Goal: Navigation & Orientation: Understand site structure

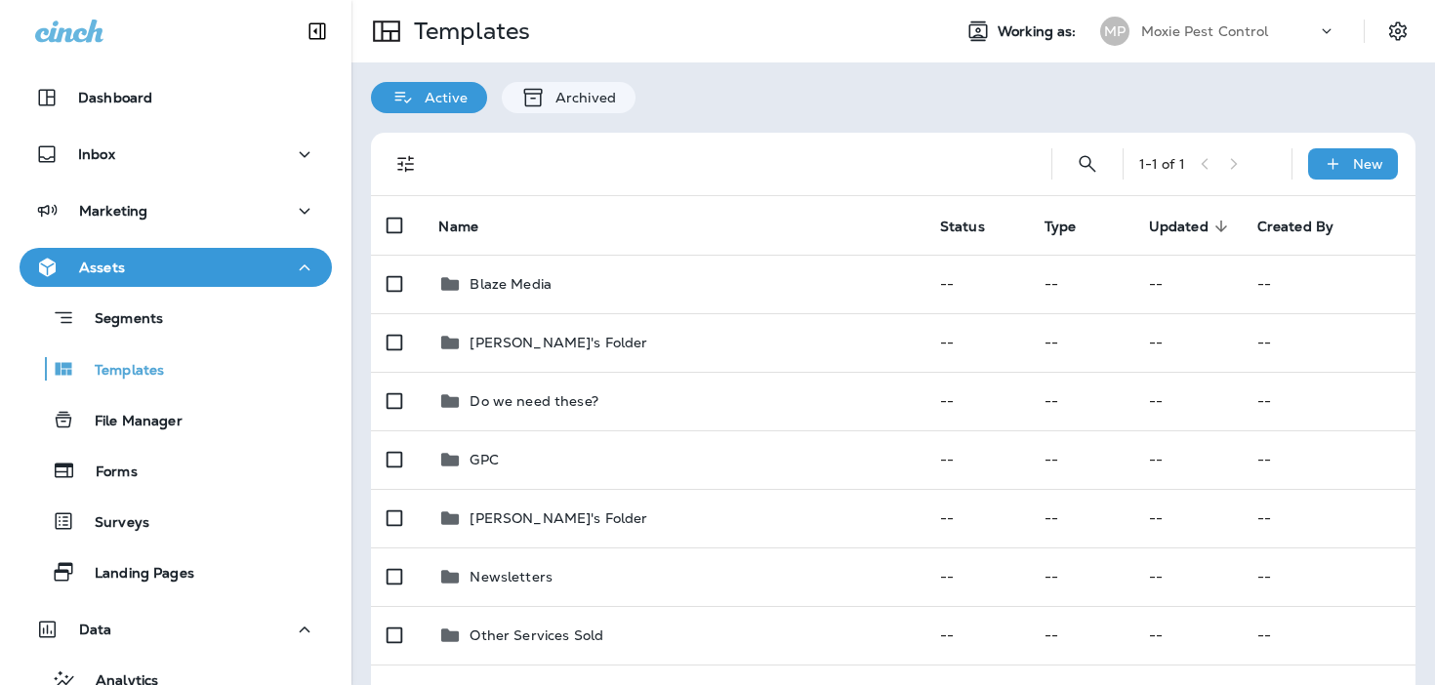
scroll to position [55, 0]
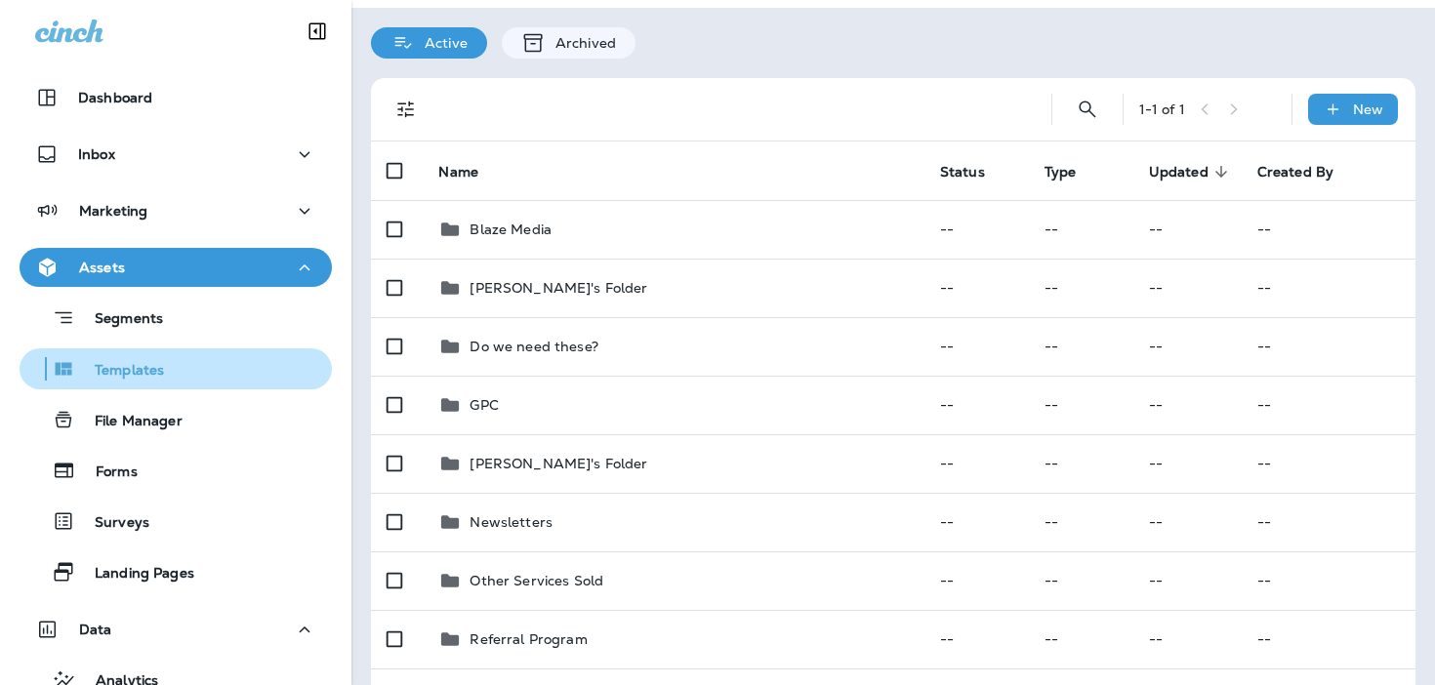
click at [143, 362] on p "Templates" at bounding box center [119, 371] width 89 height 19
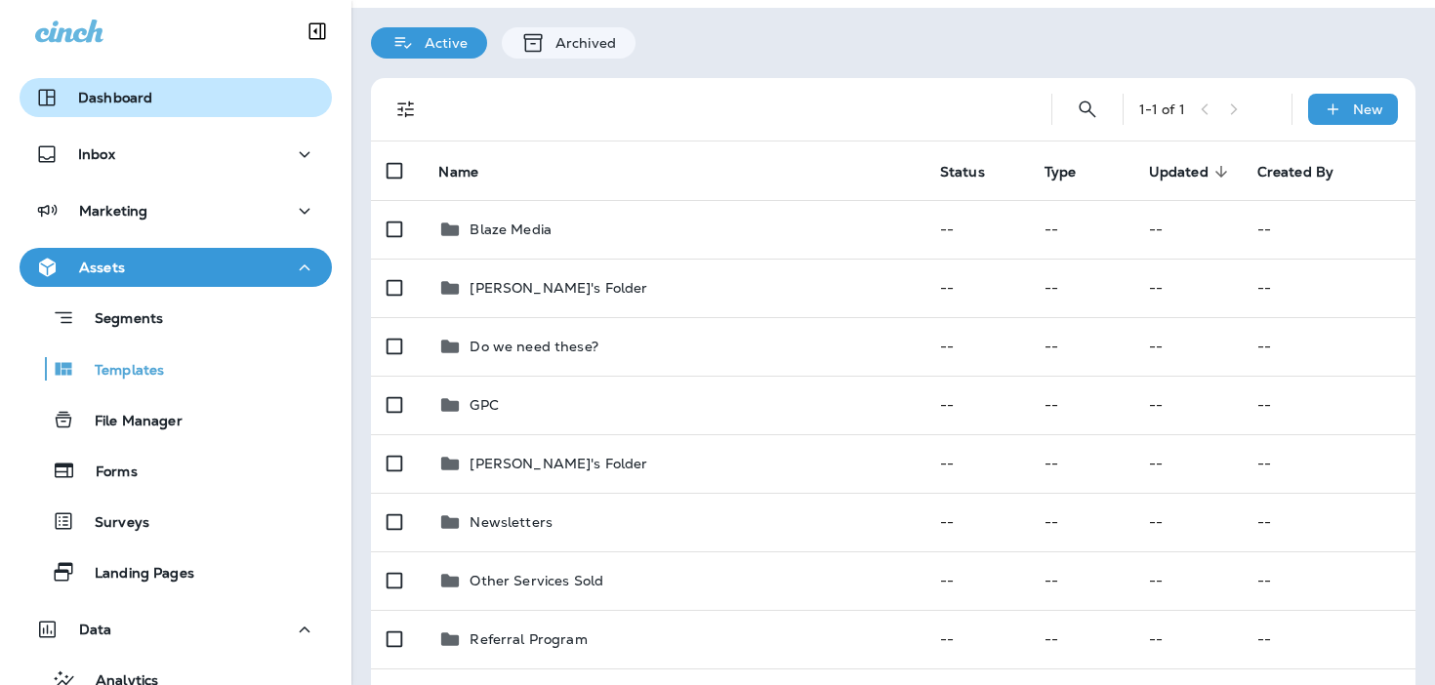
click at [269, 100] on div "Dashboard" at bounding box center [175, 97] width 281 height 23
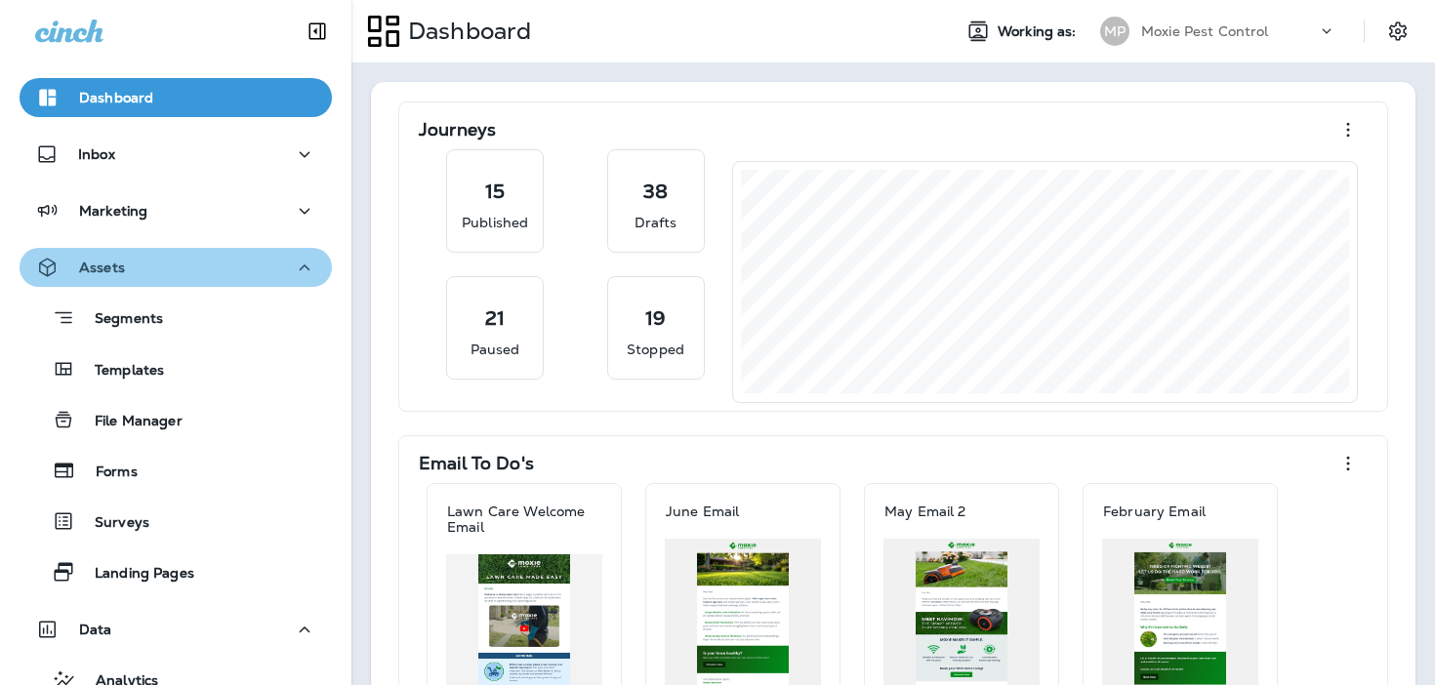
click at [244, 260] on div "Assets" at bounding box center [175, 268] width 281 height 24
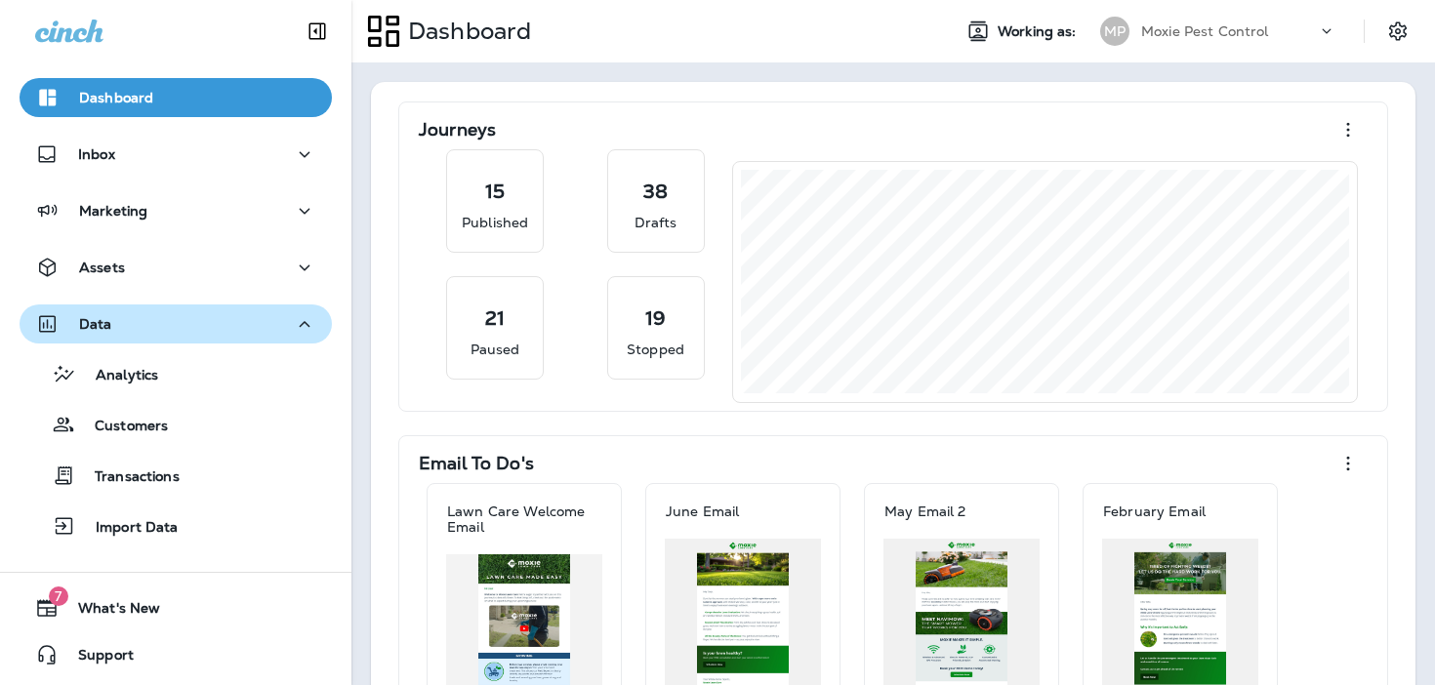
click at [238, 324] on div "Data" at bounding box center [175, 324] width 281 height 24
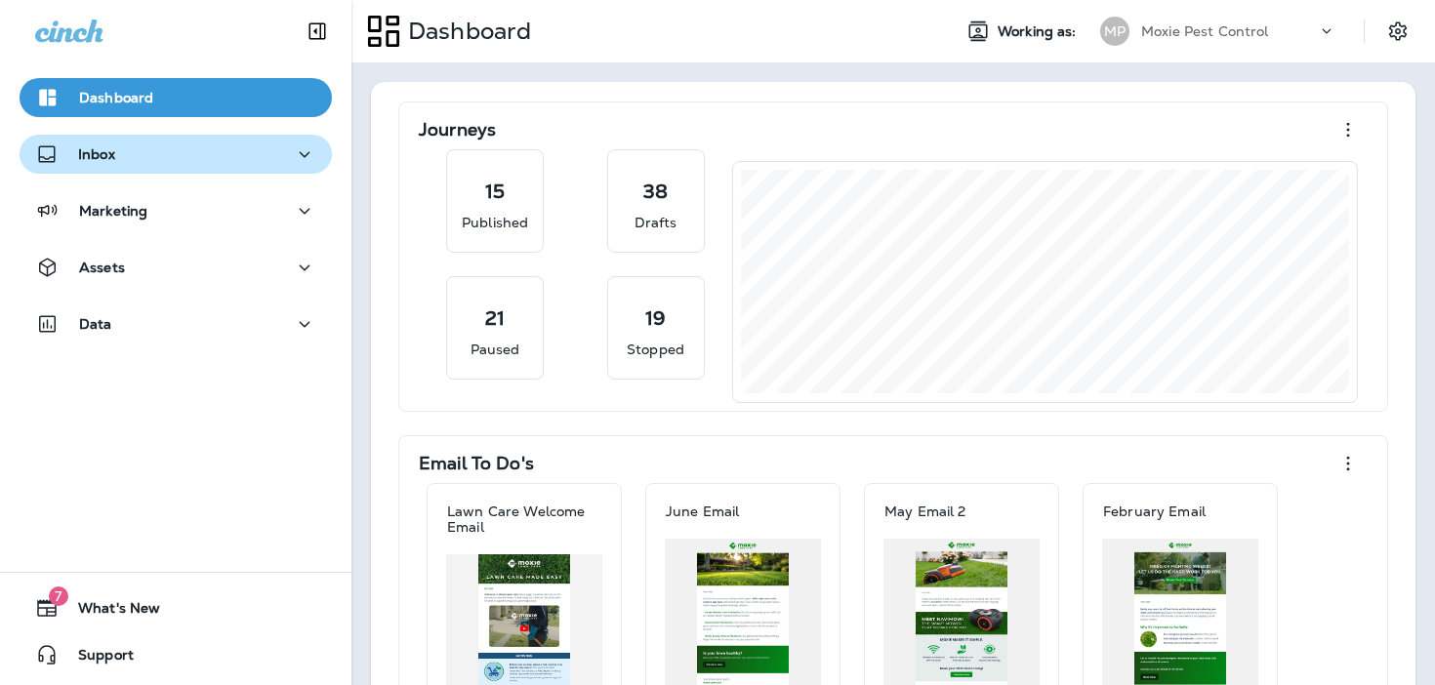
click at [191, 144] on div "Inbox" at bounding box center [175, 155] width 281 height 24
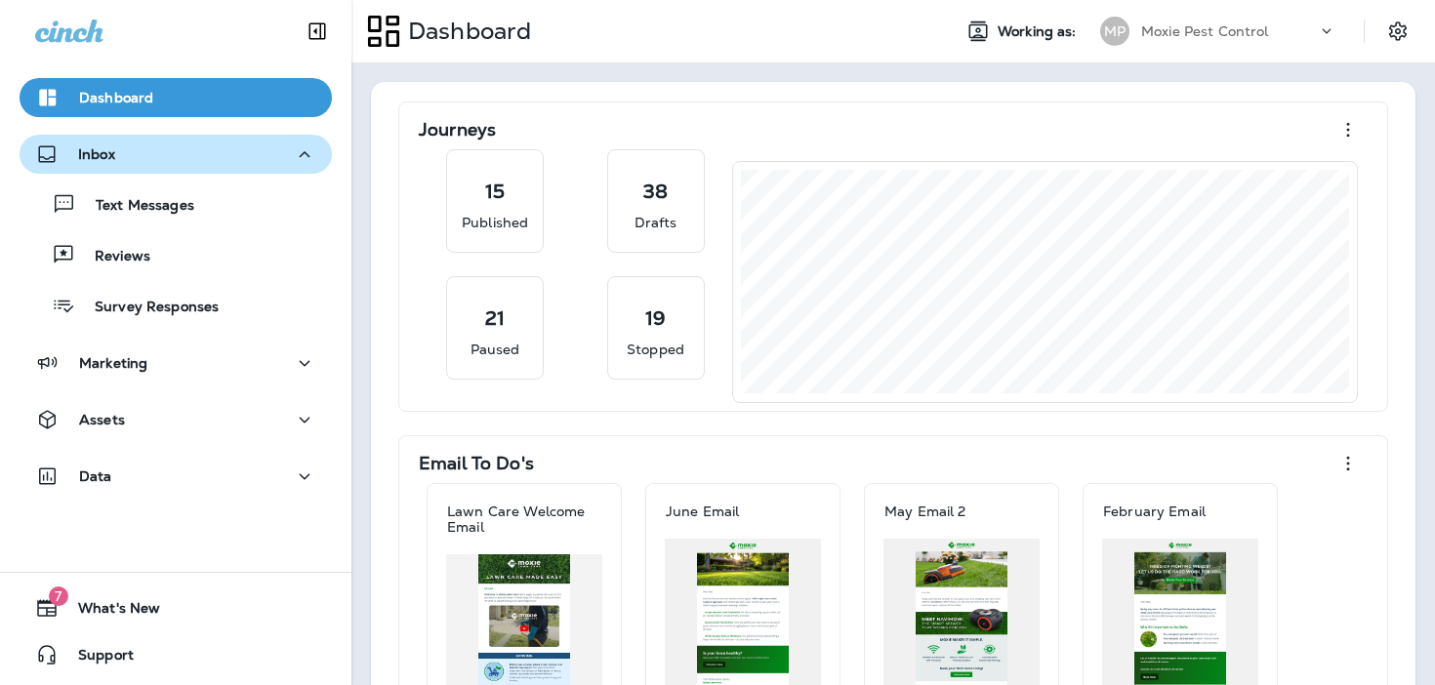
click at [196, 145] on div "Inbox" at bounding box center [175, 155] width 281 height 24
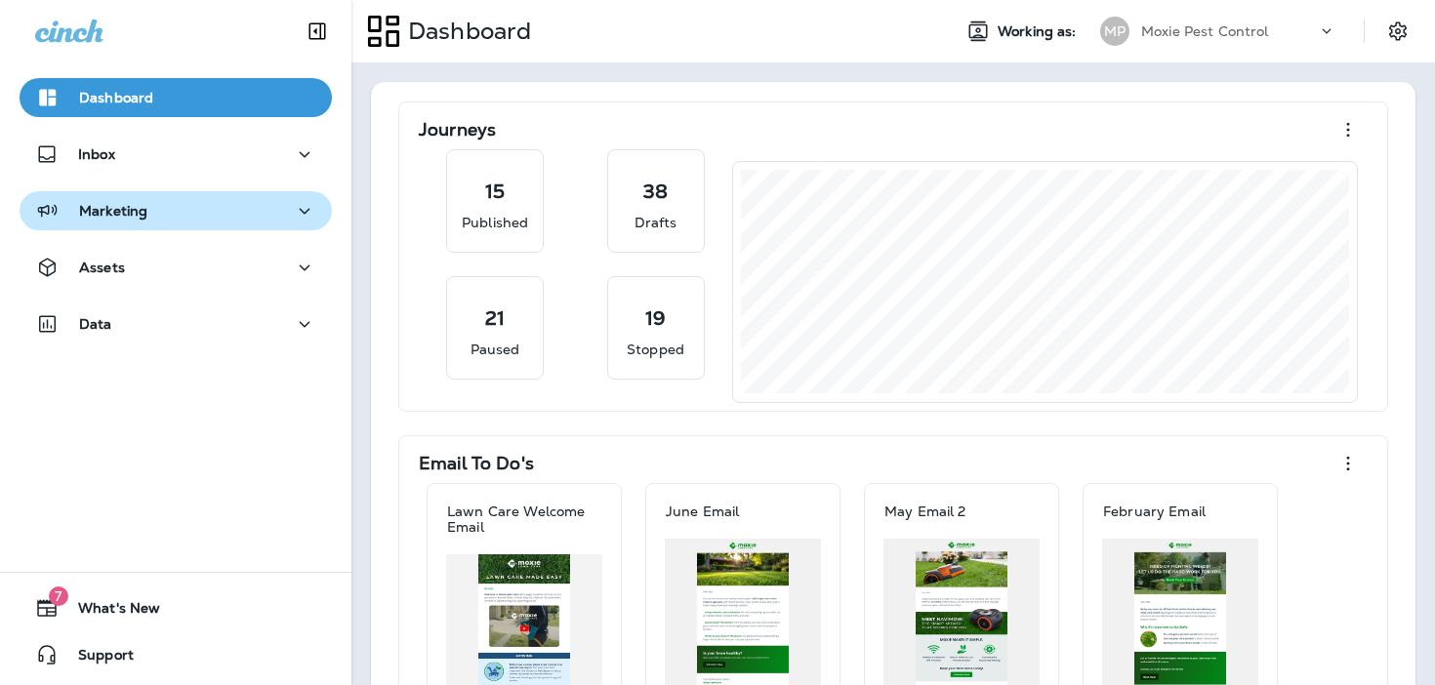
click at [186, 213] on div "Marketing" at bounding box center [175, 211] width 281 height 24
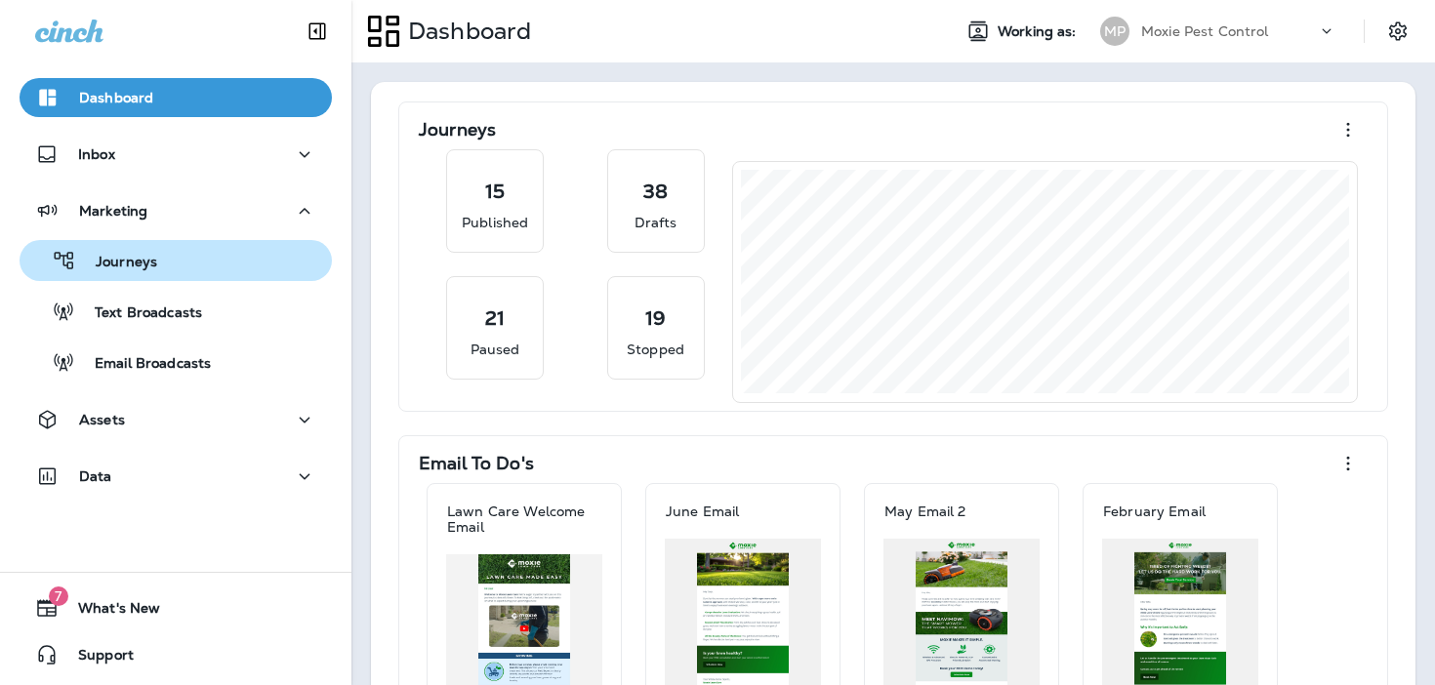
click at [169, 254] on div "Journeys" at bounding box center [175, 260] width 297 height 29
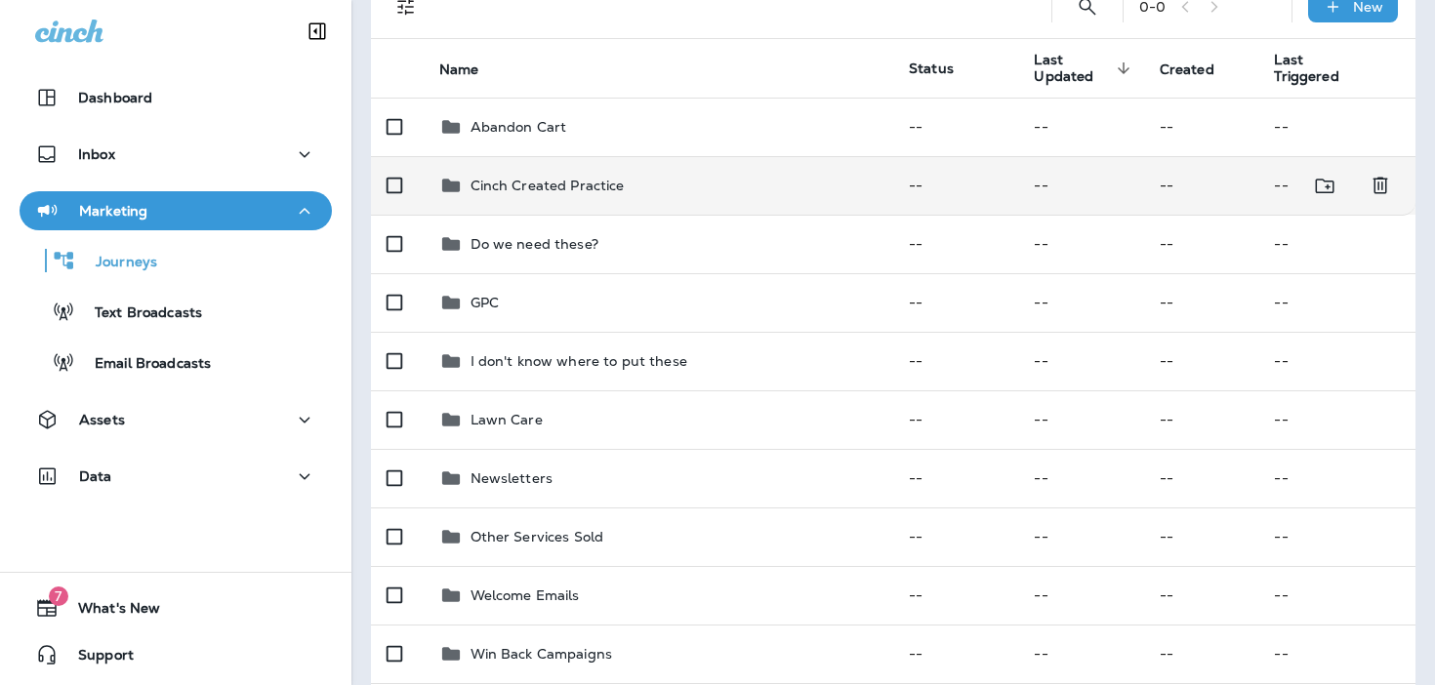
scroll to position [227, 0]
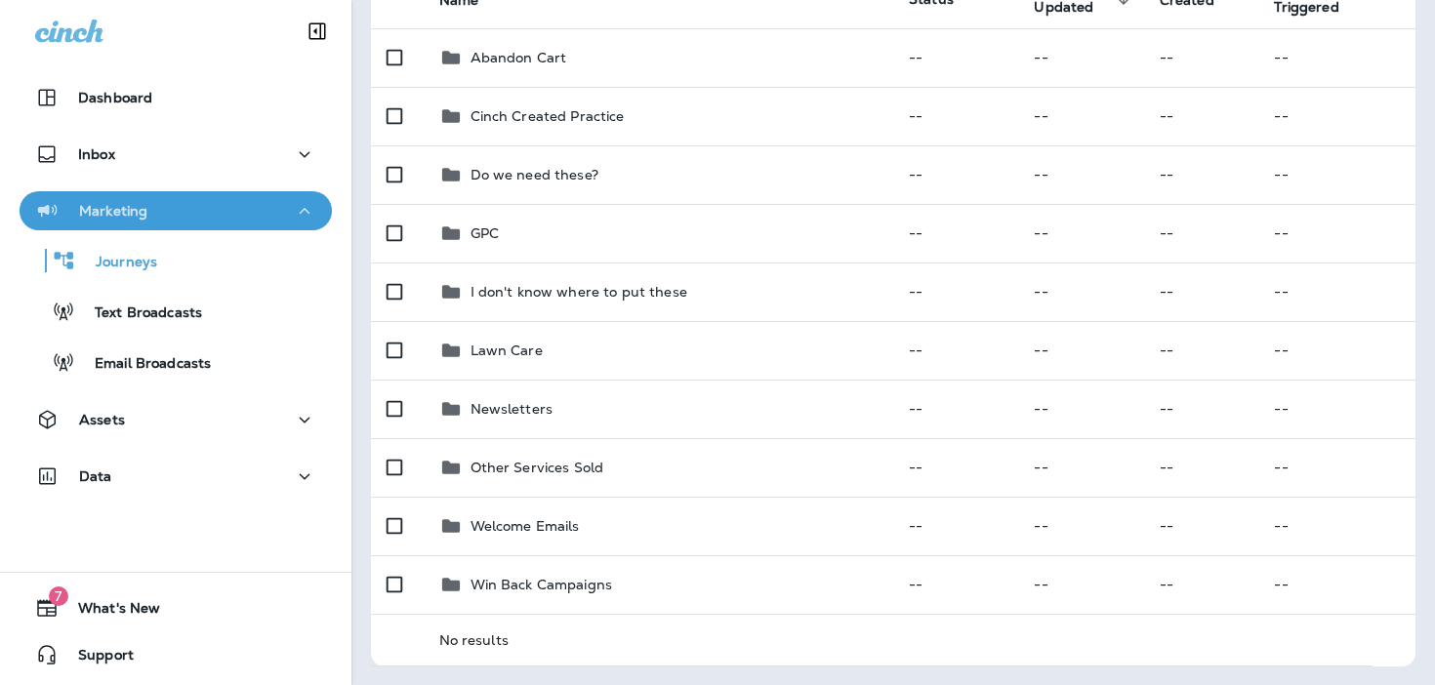
click at [182, 208] on div "Marketing" at bounding box center [175, 211] width 281 height 24
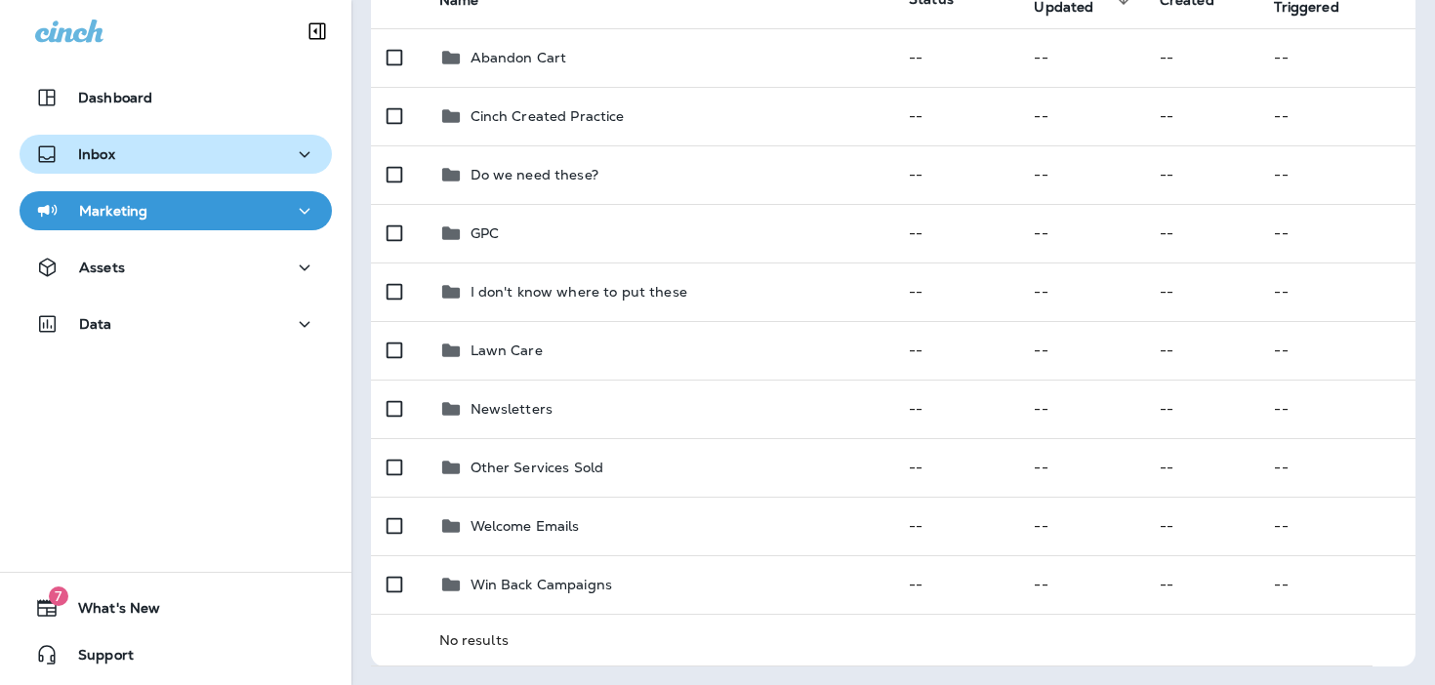
click at [199, 170] on button "Inbox" at bounding box center [176, 154] width 312 height 39
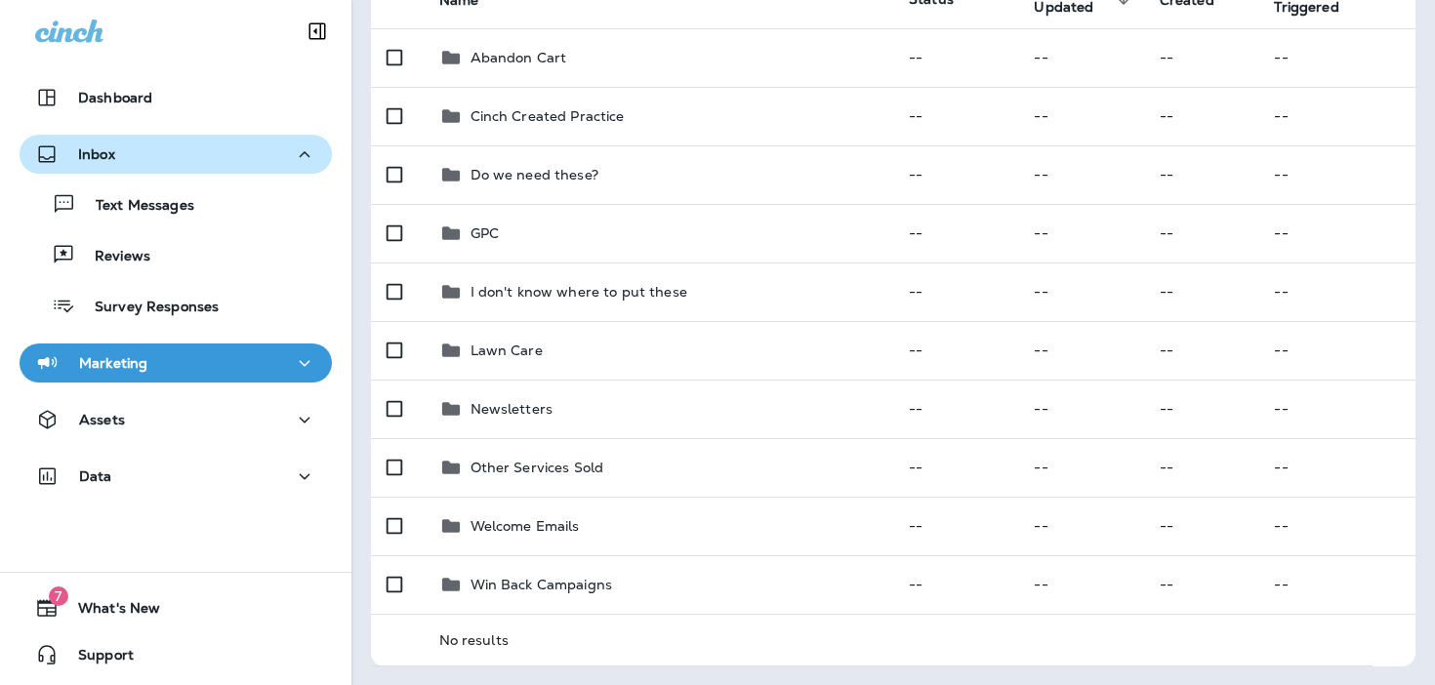
click at [208, 156] on div "Inbox" at bounding box center [175, 155] width 281 height 24
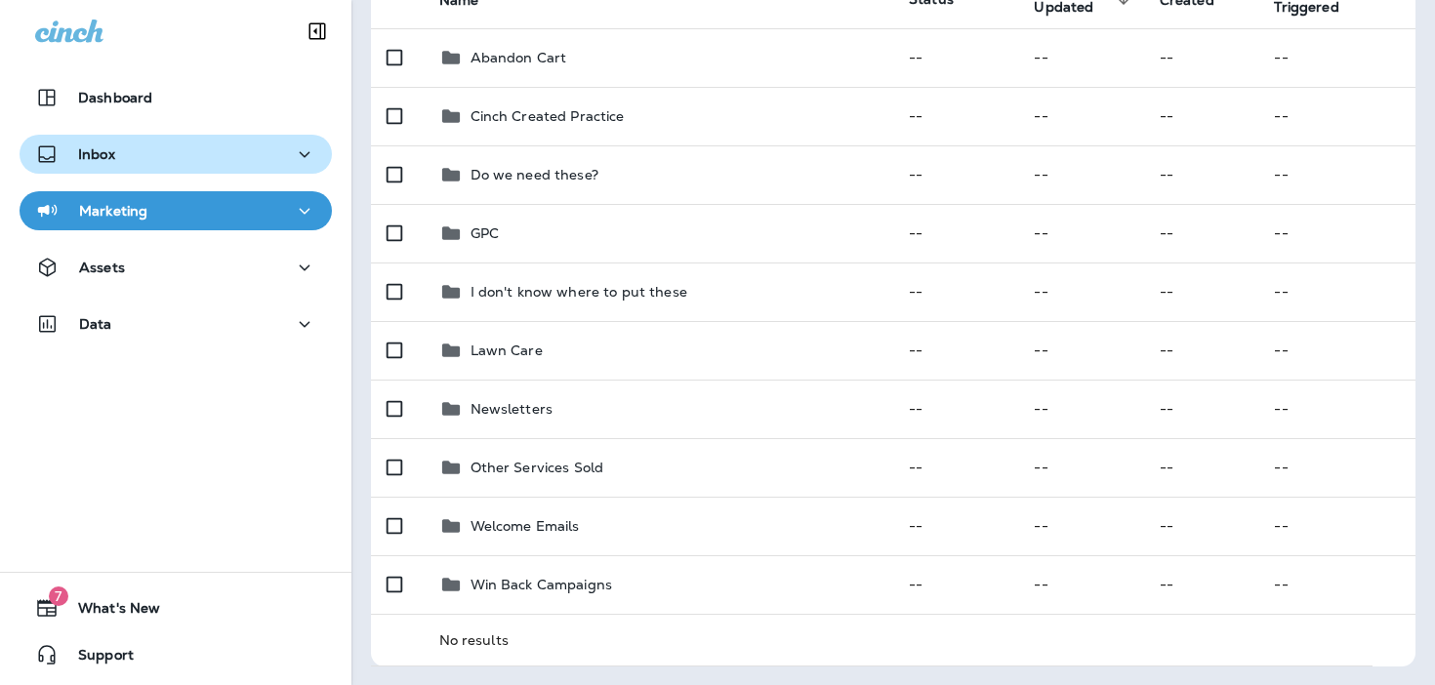
click at [236, 151] on div "Inbox" at bounding box center [175, 155] width 281 height 24
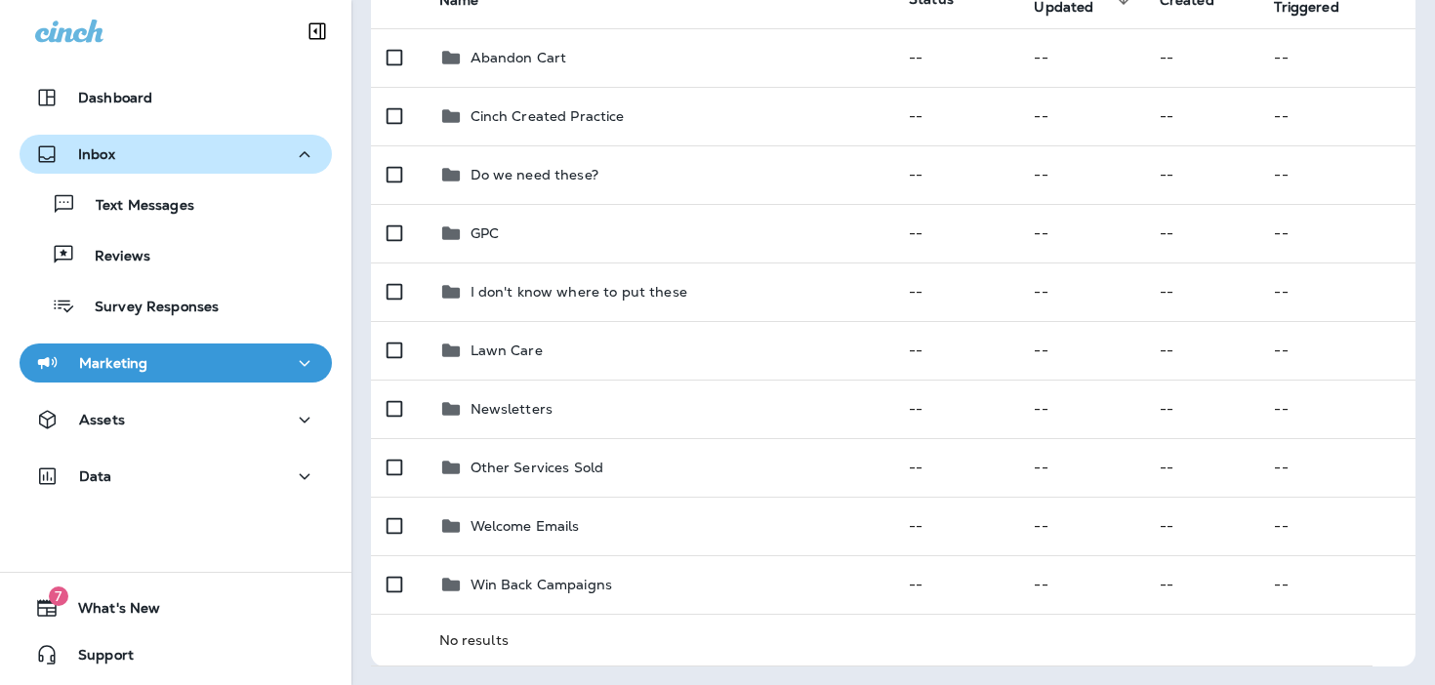
click at [228, 154] on div "Inbox" at bounding box center [175, 155] width 281 height 24
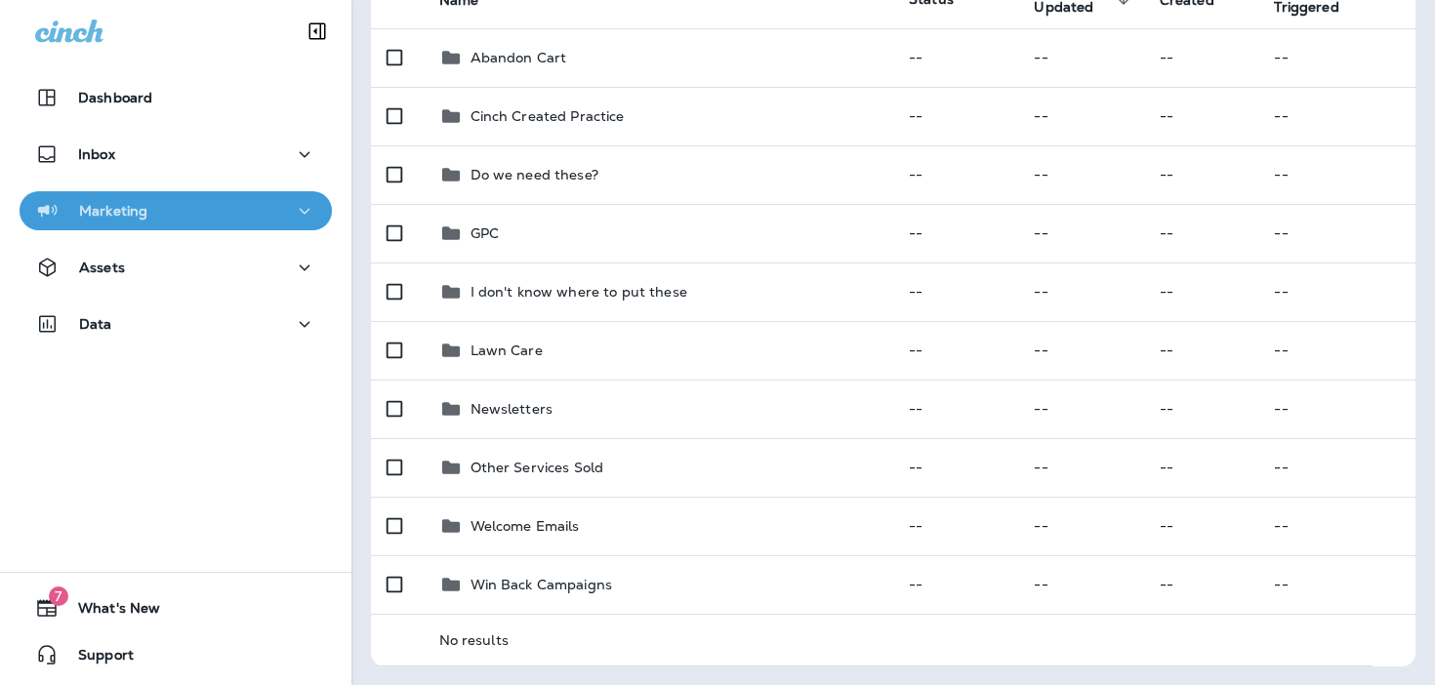
click at [210, 225] on button "Marketing" at bounding box center [176, 210] width 312 height 39
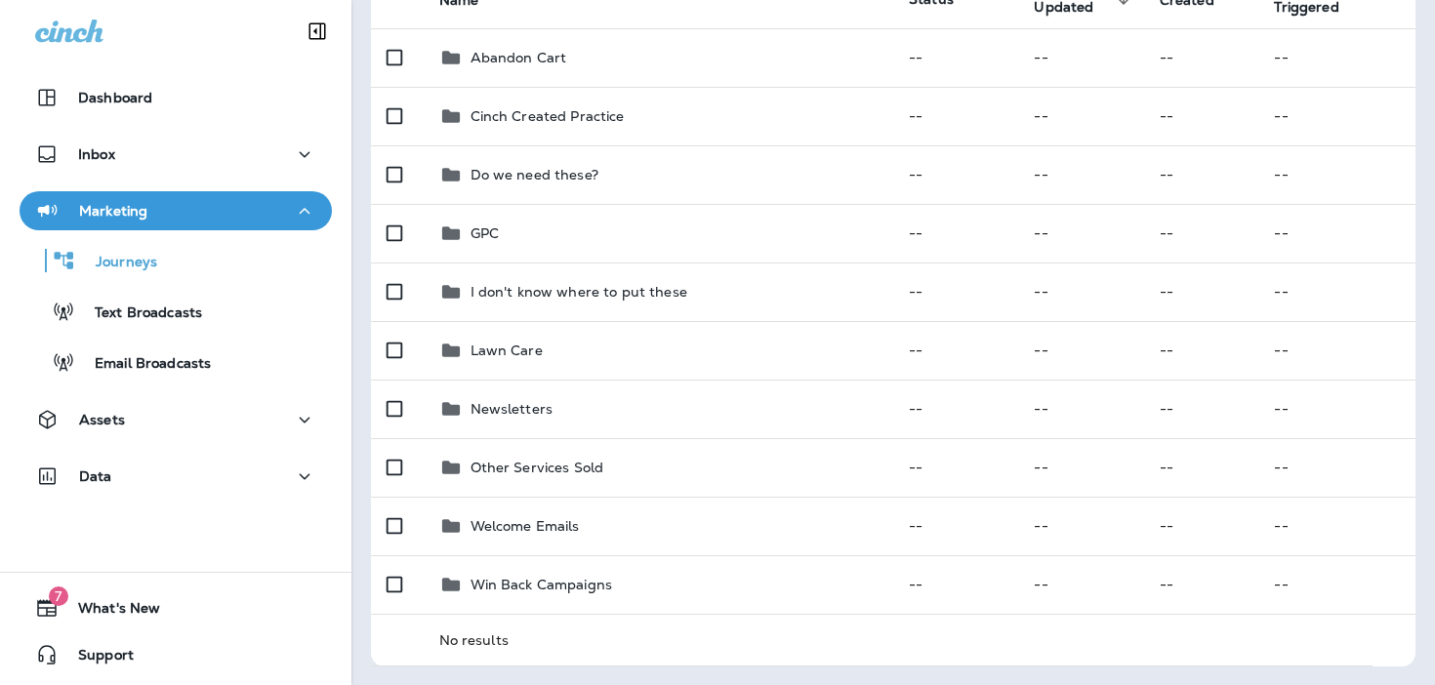
click at [210, 225] on button "Marketing" at bounding box center [176, 210] width 312 height 39
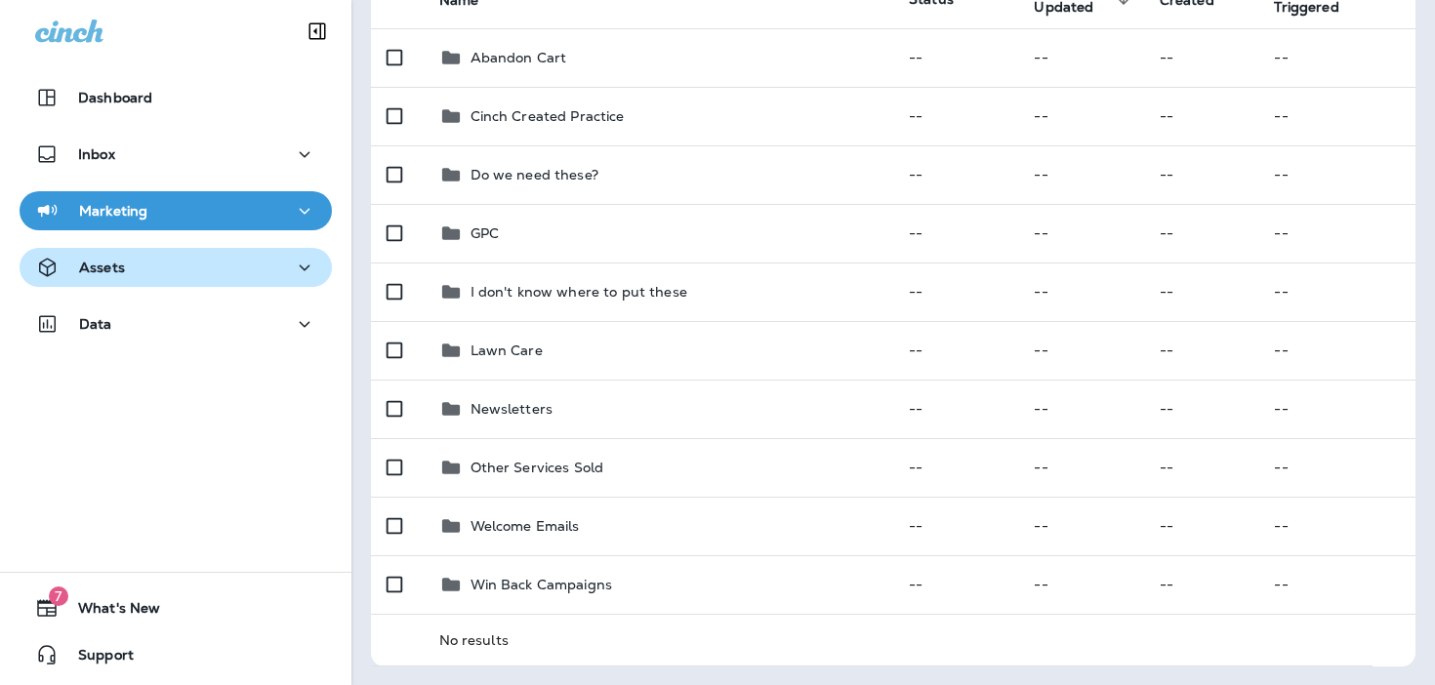
click at [201, 259] on div "Assets" at bounding box center [175, 268] width 281 height 24
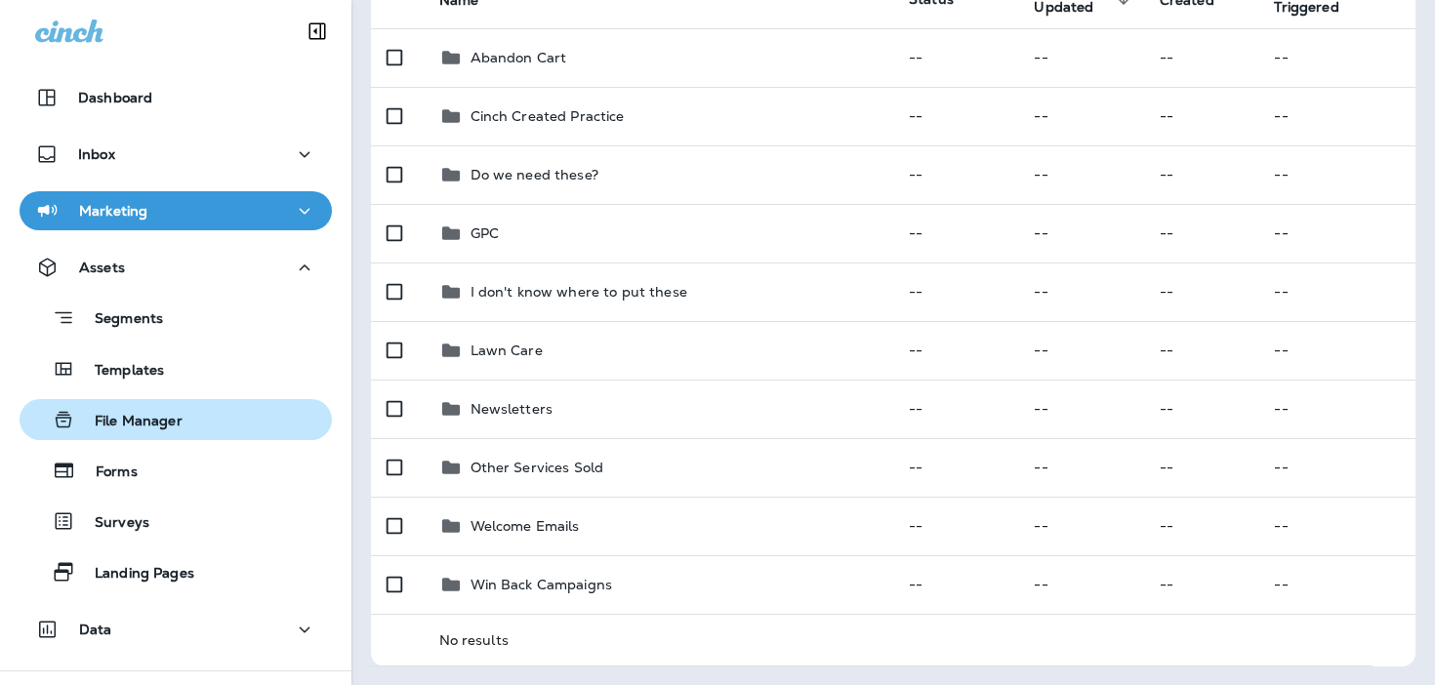
click at [151, 433] on div "File Manager" at bounding box center [104, 419] width 155 height 29
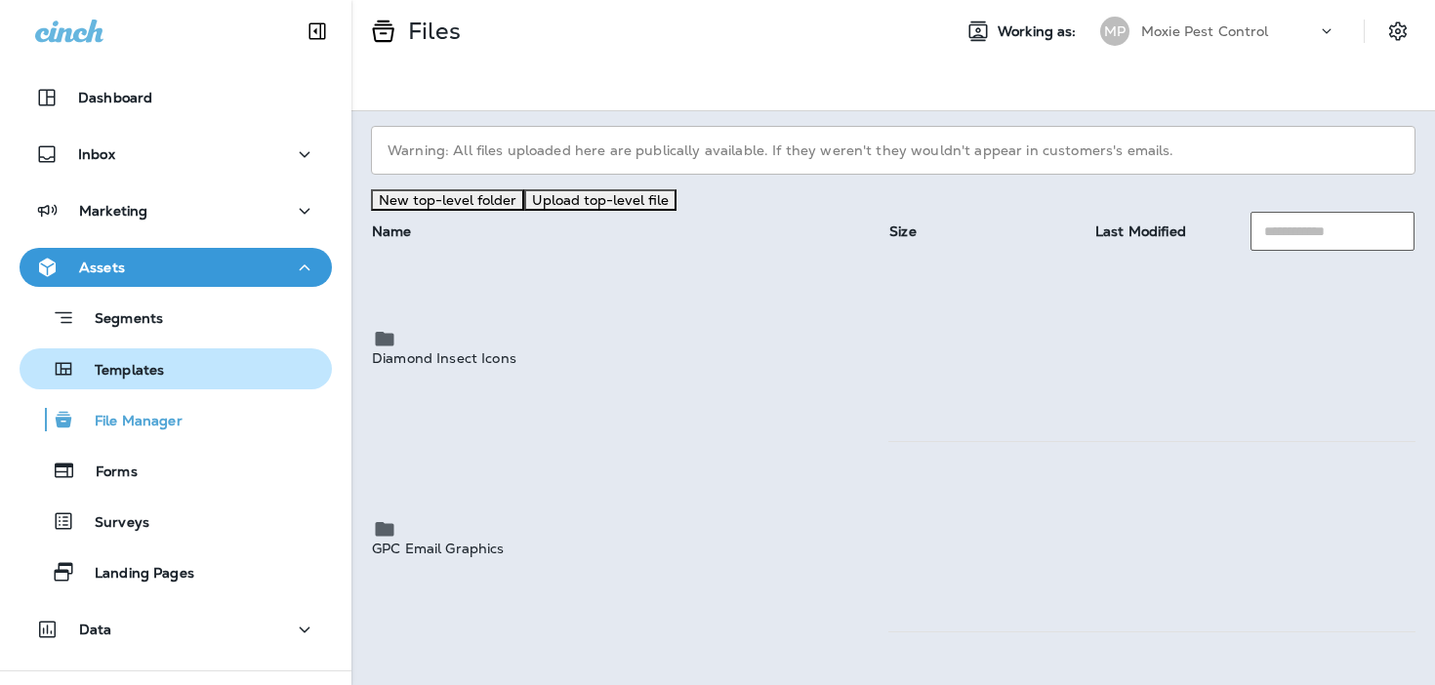
click at [177, 374] on div "Templates" at bounding box center [175, 368] width 297 height 29
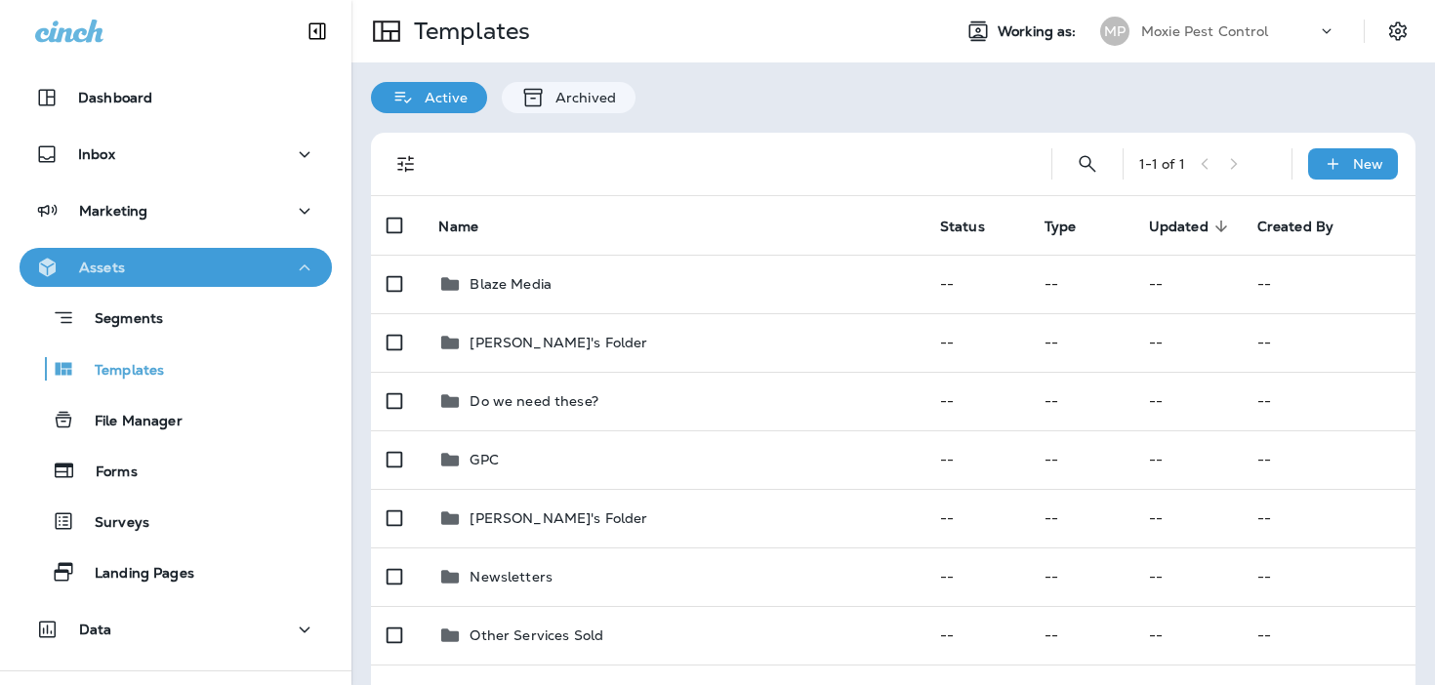
click at [235, 269] on div "Assets" at bounding box center [175, 268] width 281 height 24
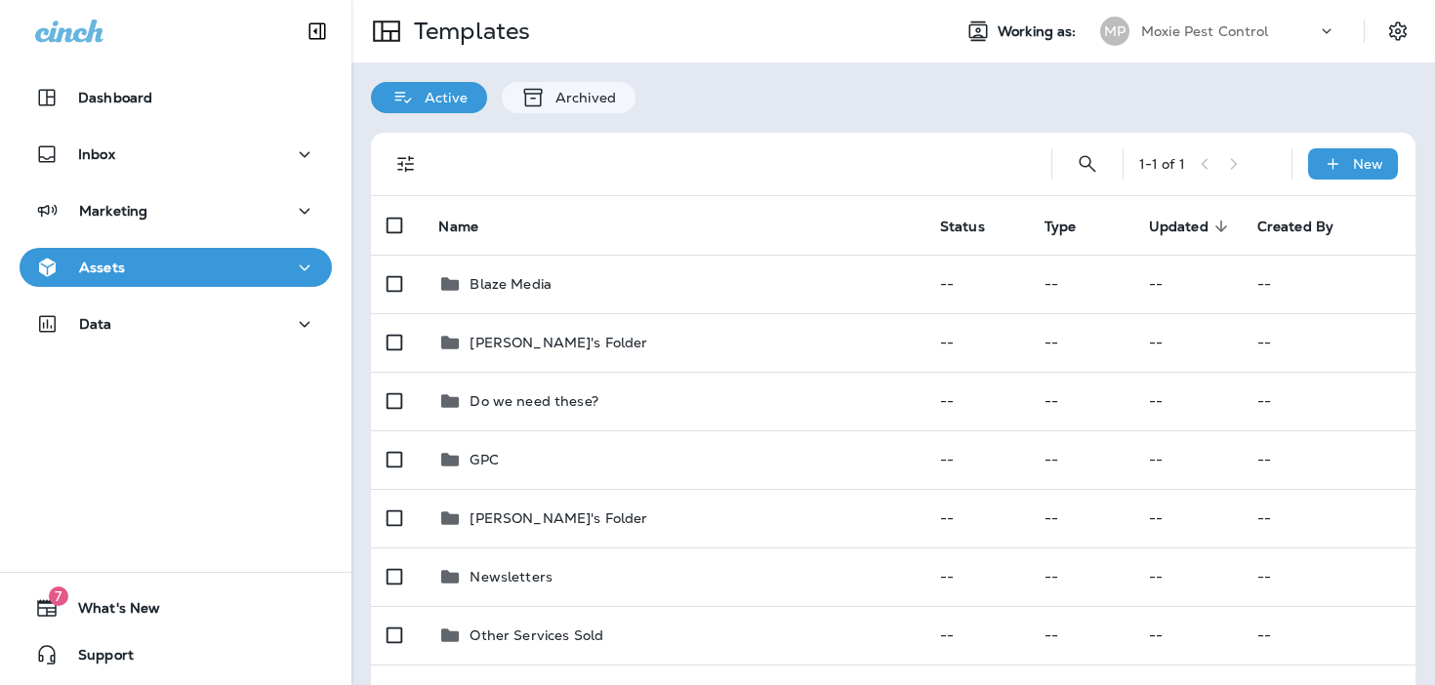
scroll to position [175, 0]
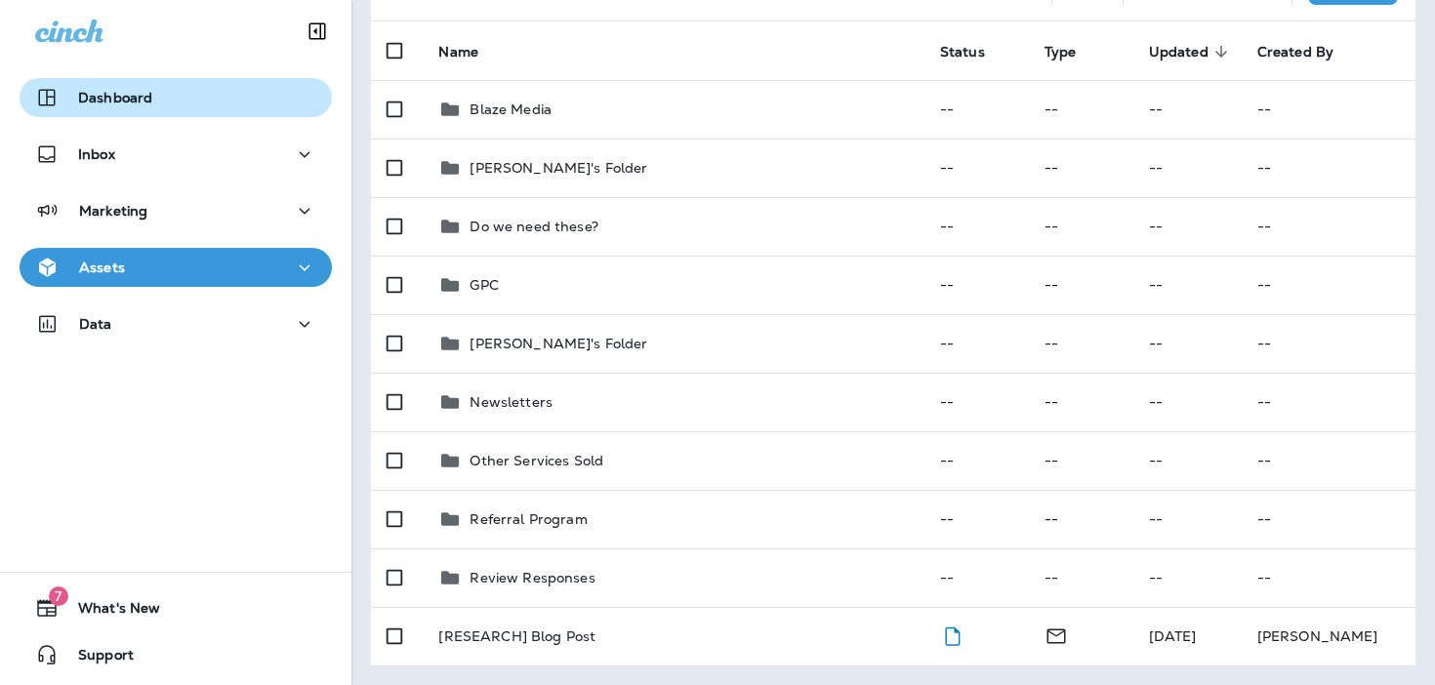
click at [218, 112] on button "Dashboard" at bounding box center [176, 97] width 312 height 39
